Goal: Find specific page/section: Find specific page/section

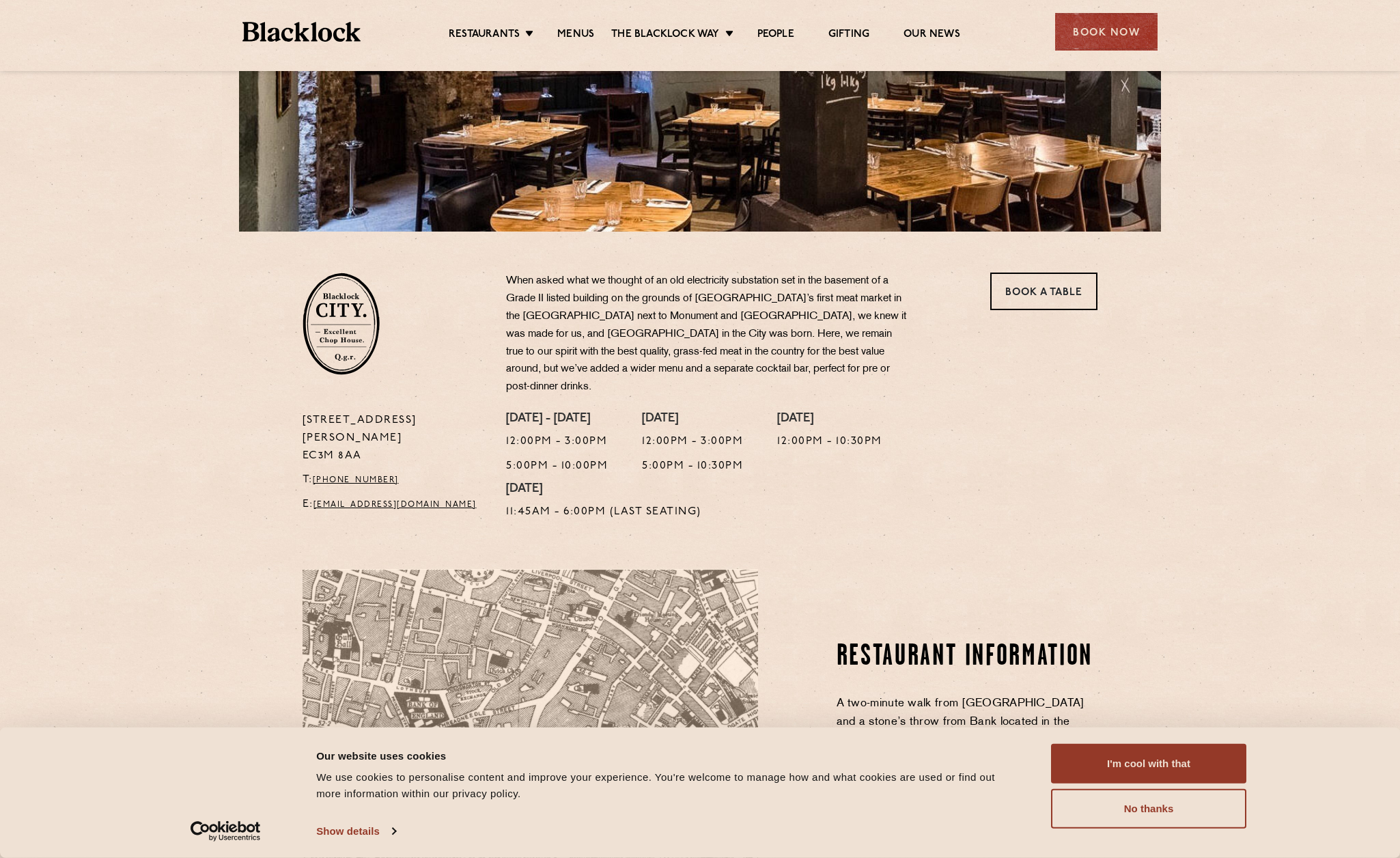
scroll to position [258, 0]
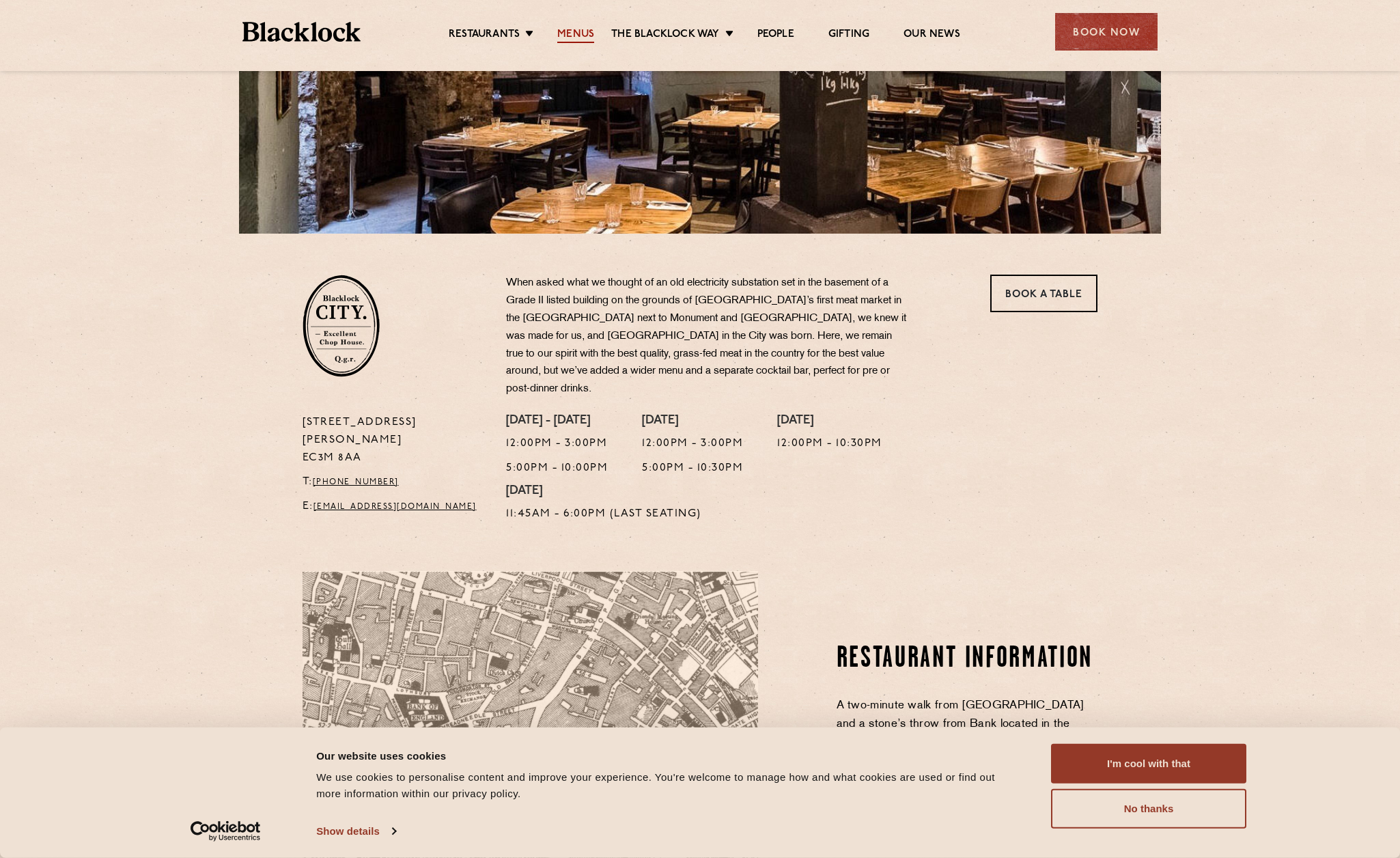
click at [584, 40] on link "Menus" at bounding box center [575, 35] width 37 height 15
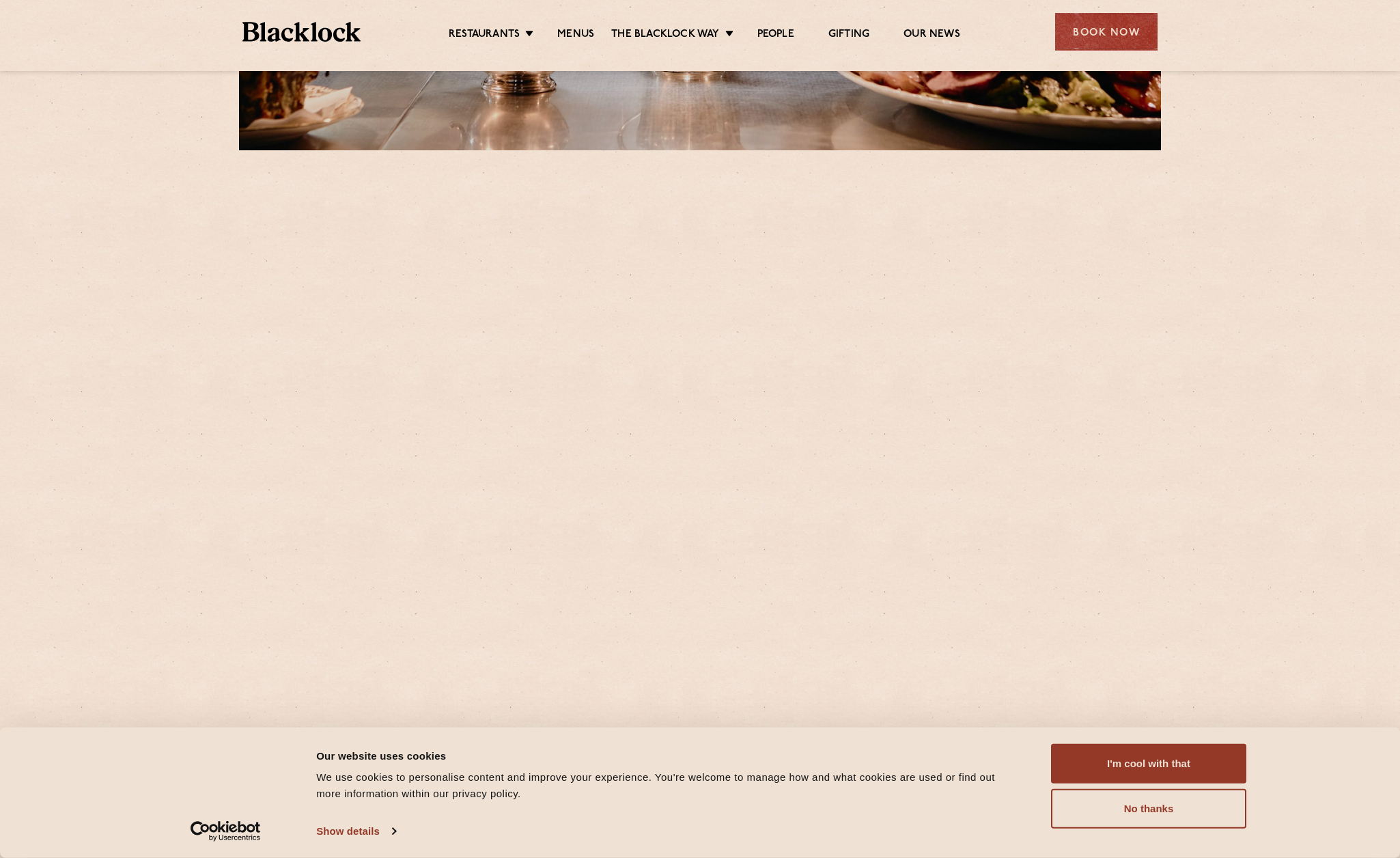
scroll to position [615, 0]
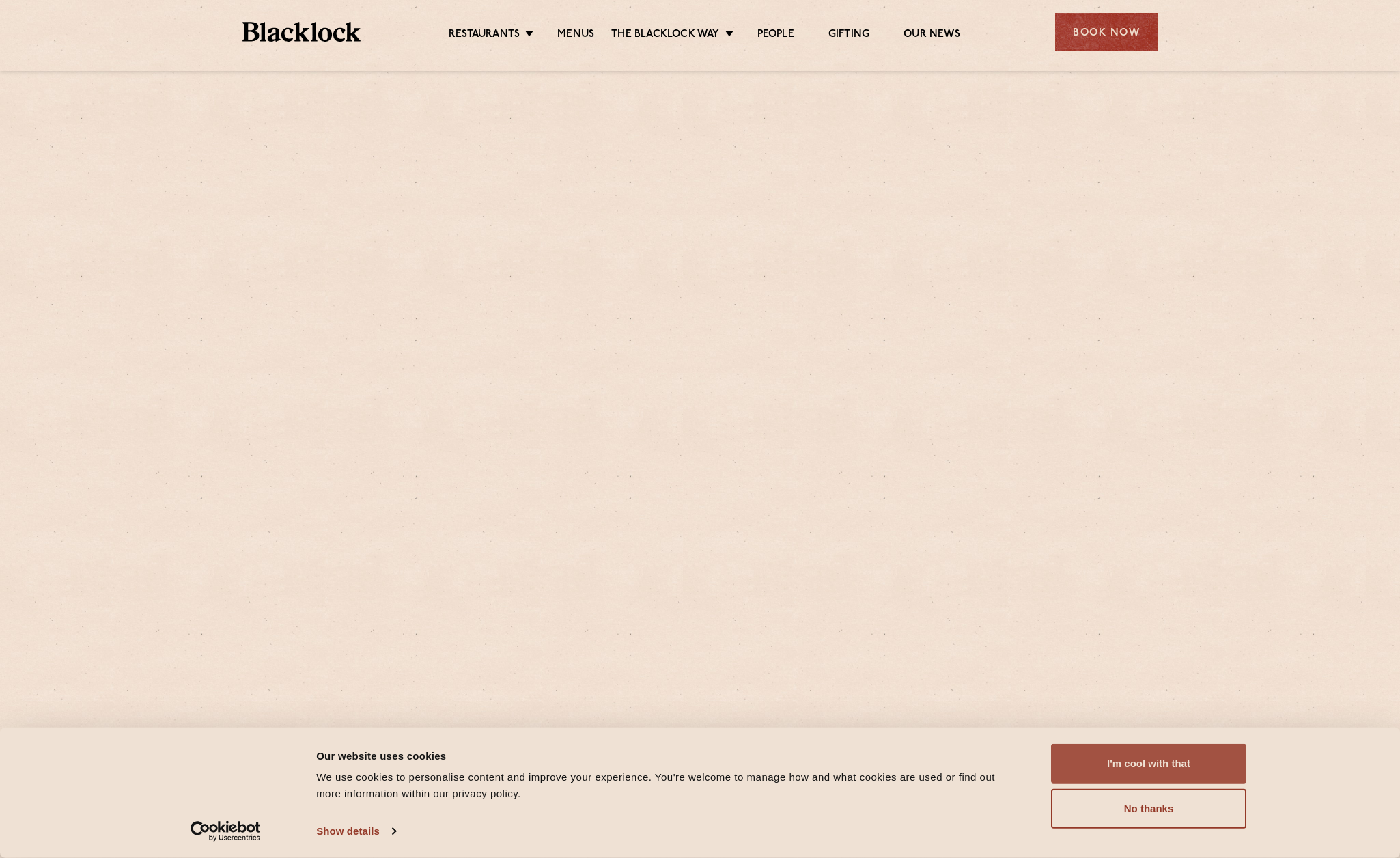
click at [1121, 762] on button "I'm cool with that" at bounding box center [1149, 763] width 196 height 39
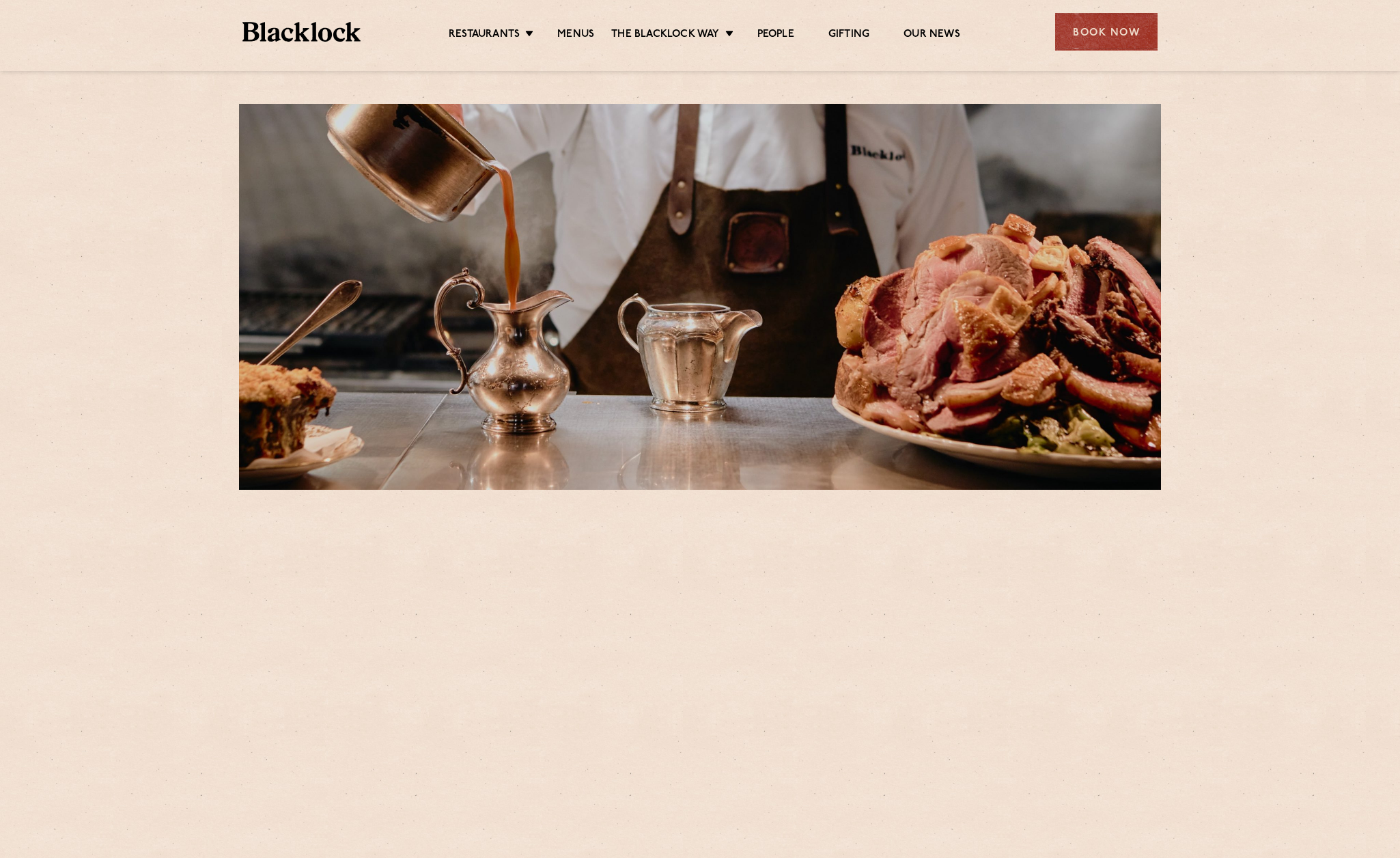
scroll to position [0, 0]
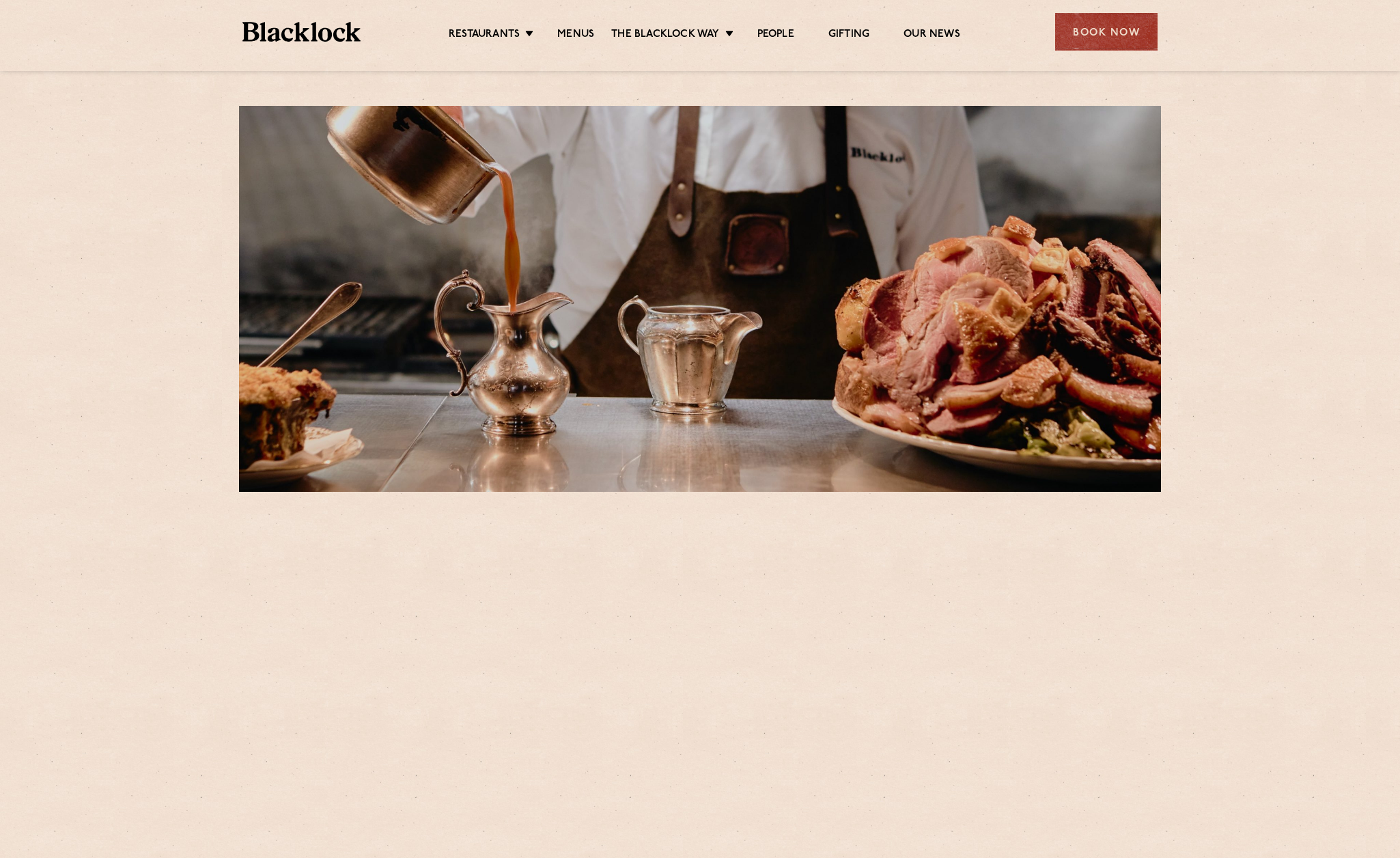
click at [640, 304] on div at bounding box center [700, 299] width 922 height 386
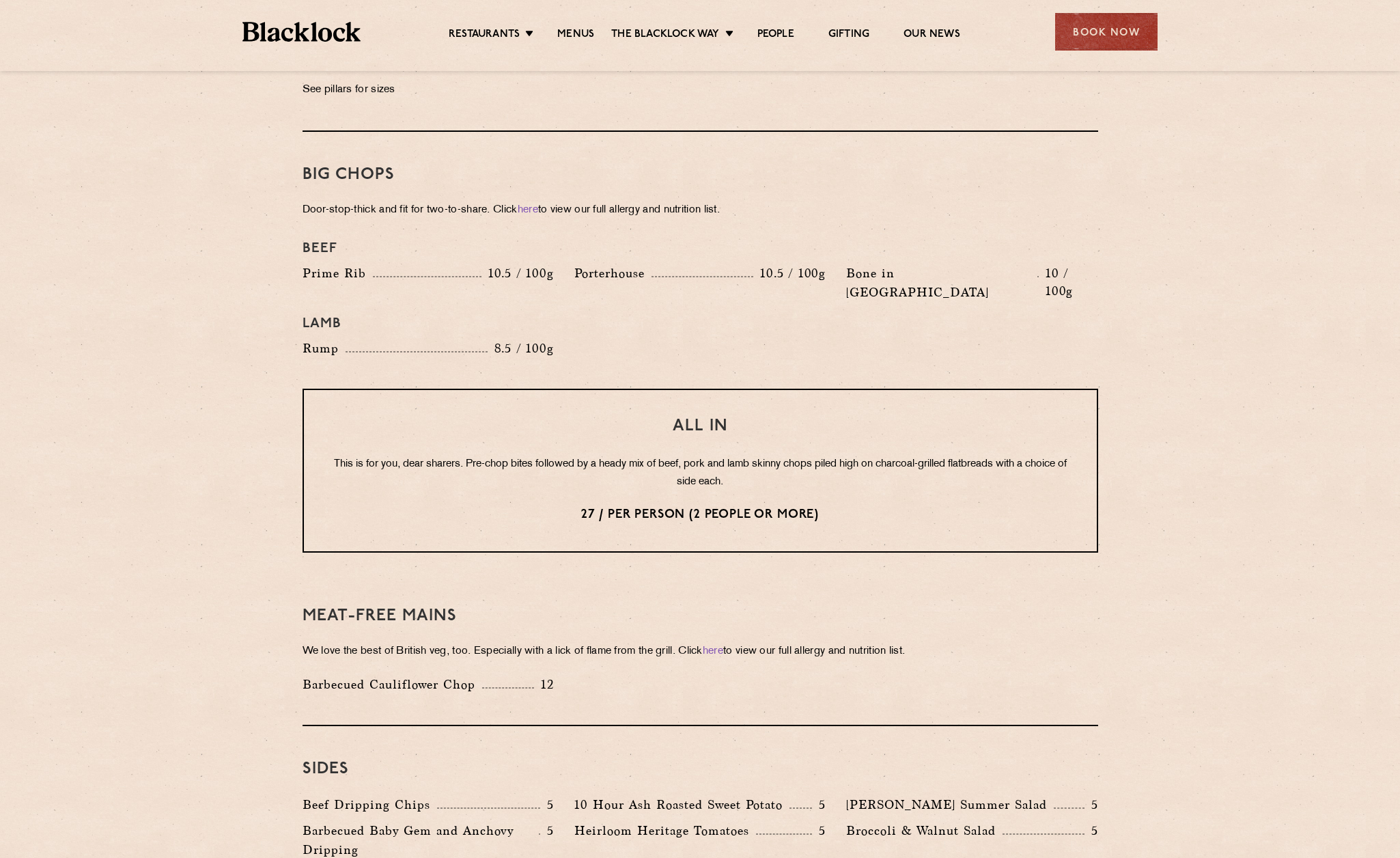
scroll to position [1434, 0]
